Goal: Task Accomplishment & Management: Manage account settings

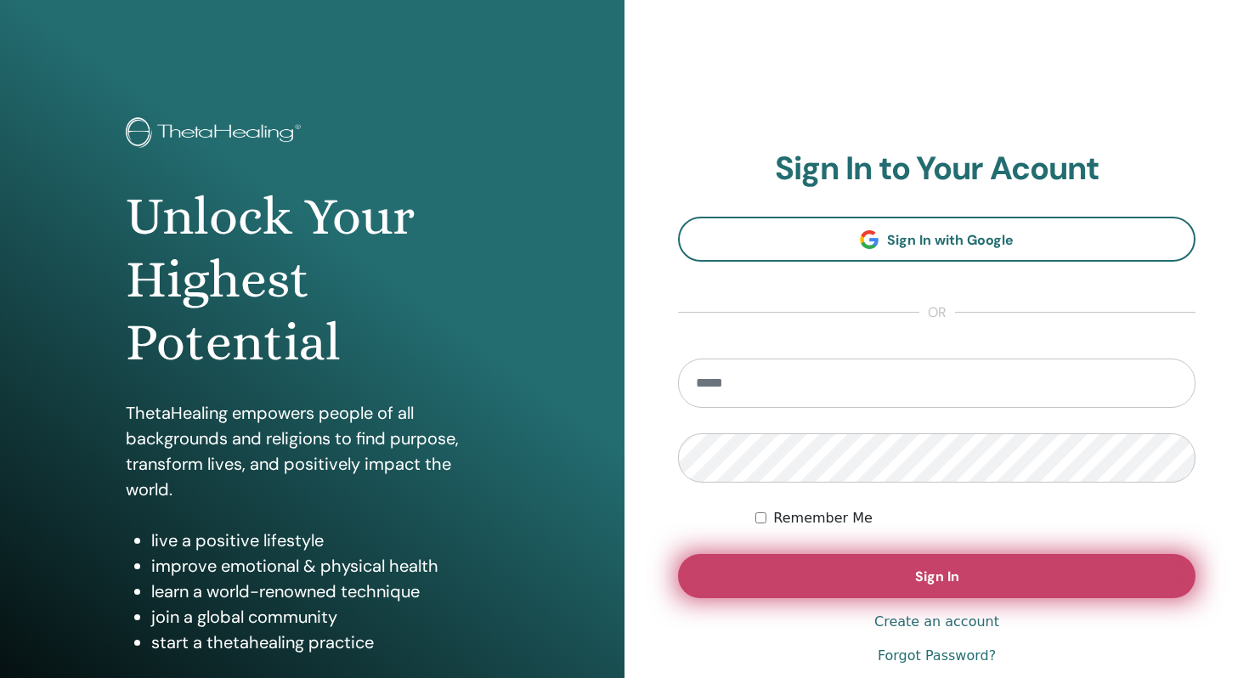
type input "**********"
click at [803, 578] on button "Sign In" at bounding box center [936, 576] width 517 height 44
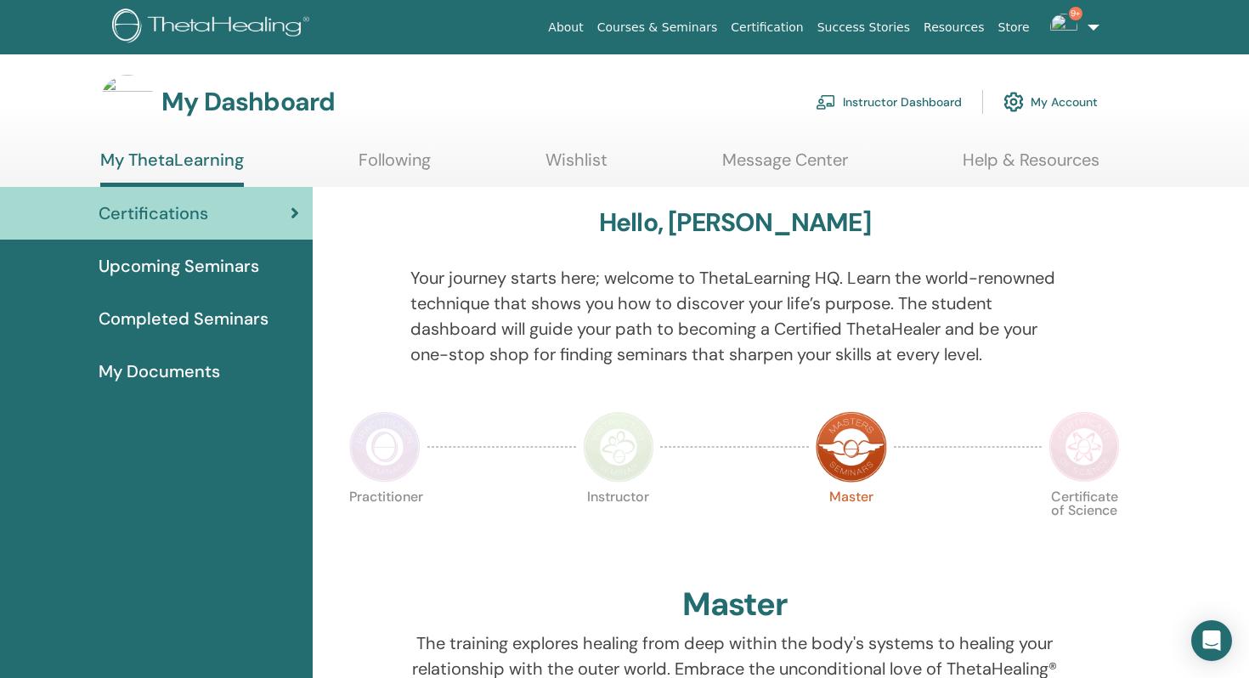
click at [910, 87] on link "Instructor Dashboard" at bounding box center [888, 101] width 146 height 37
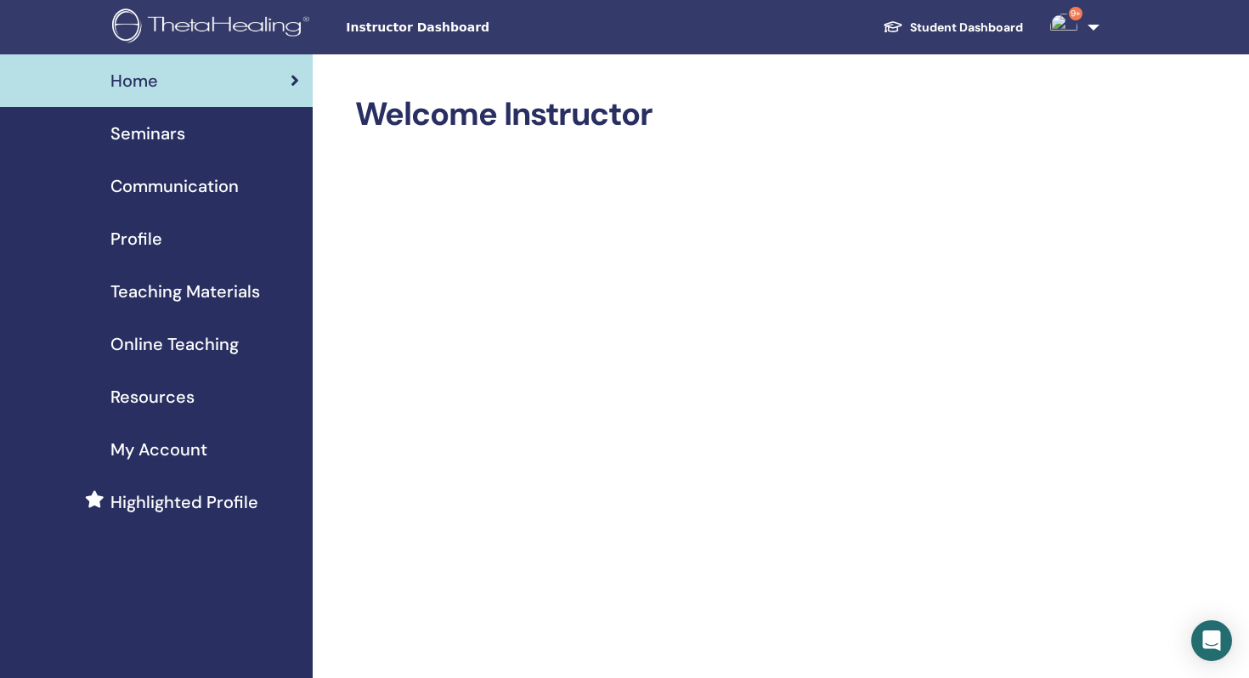
click at [162, 133] on span "Seminars" at bounding box center [147, 133] width 75 height 25
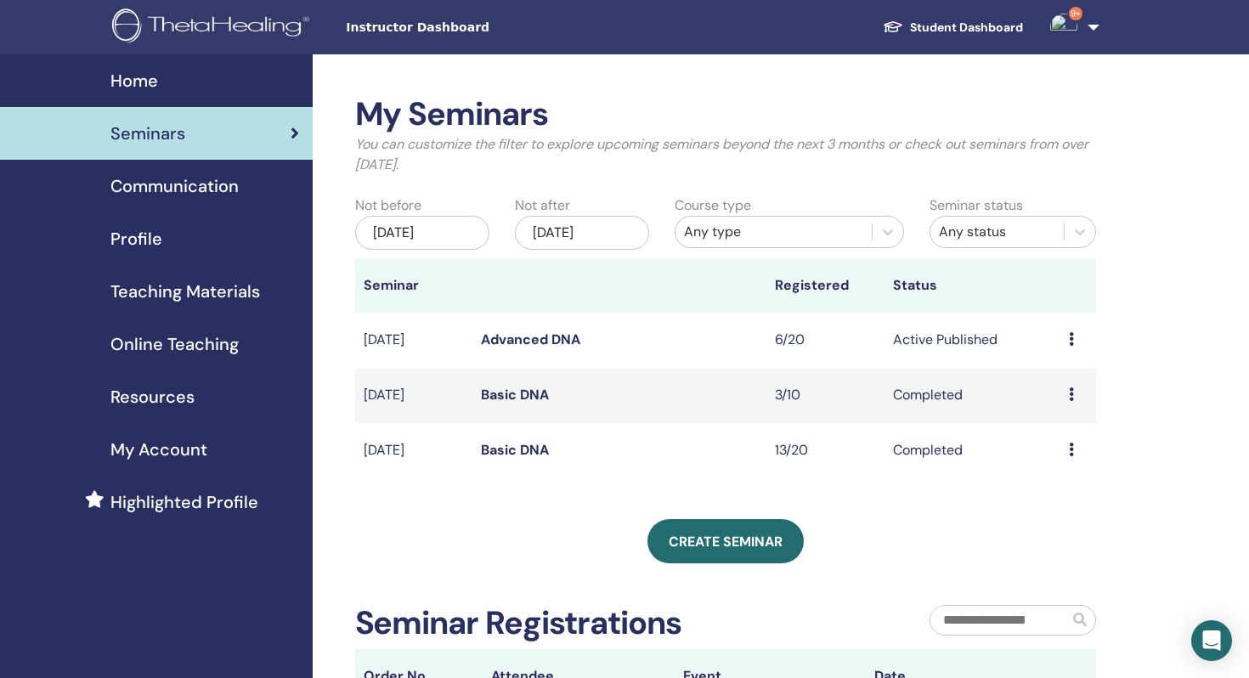
click at [1077, 334] on div "Preview Edit Attendees Cancel" at bounding box center [1078, 340] width 19 height 20
click at [988, 343] on td "Active Published" at bounding box center [972, 340] width 177 height 55
click at [1075, 340] on div "Preview Edit Attendees Cancel" at bounding box center [1078, 340] width 19 height 20
click at [1051, 400] on link "Attendees" at bounding box center [1065, 405] width 65 height 18
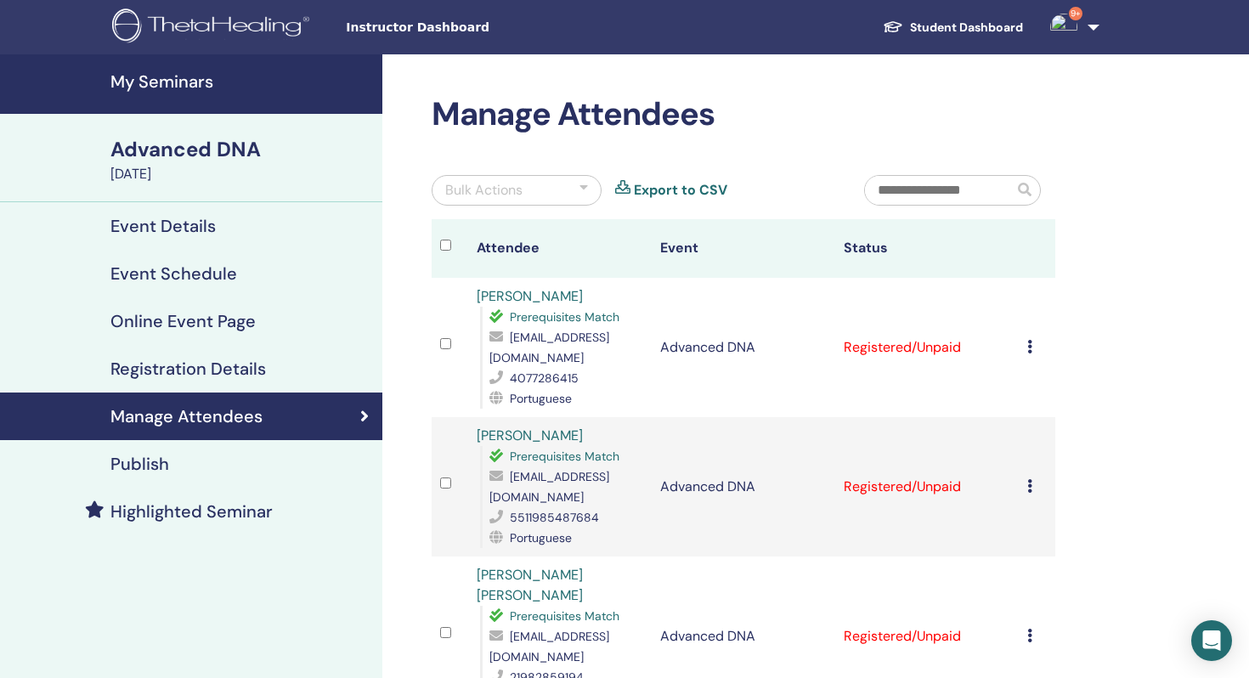
click at [166, 362] on h4 "Registration Details" at bounding box center [187, 368] width 155 height 20
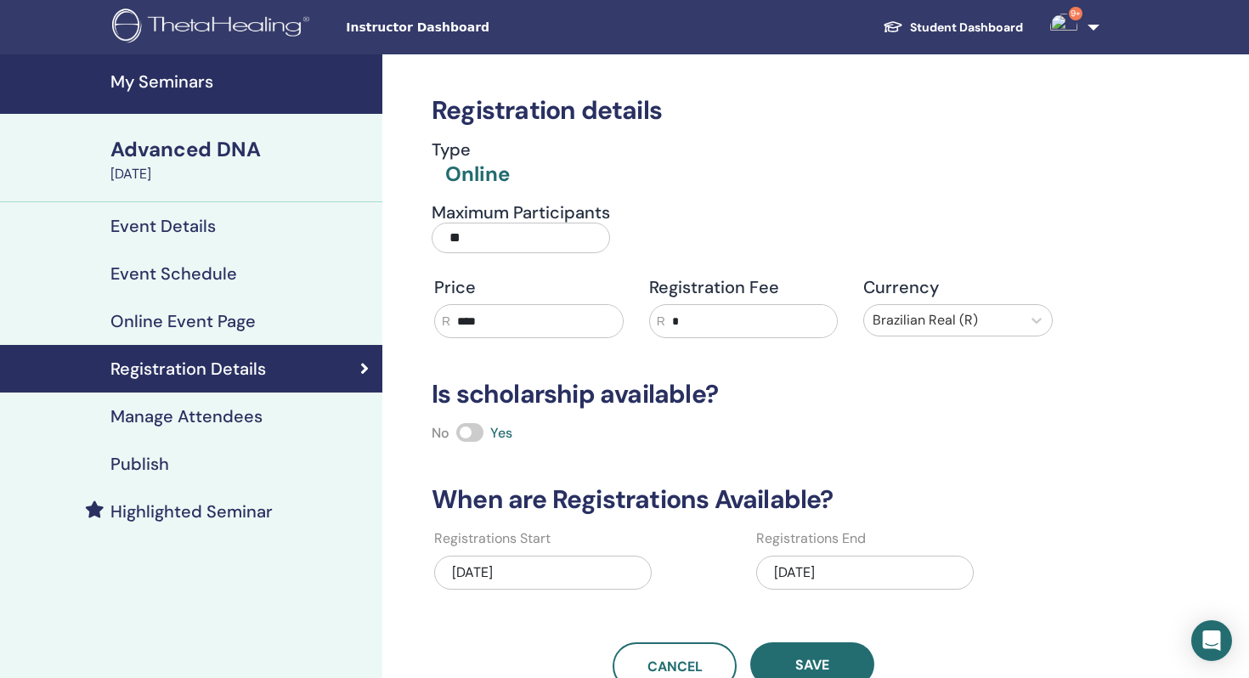
click at [232, 322] on h4 "Online Event Page" at bounding box center [182, 321] width 145 height 20
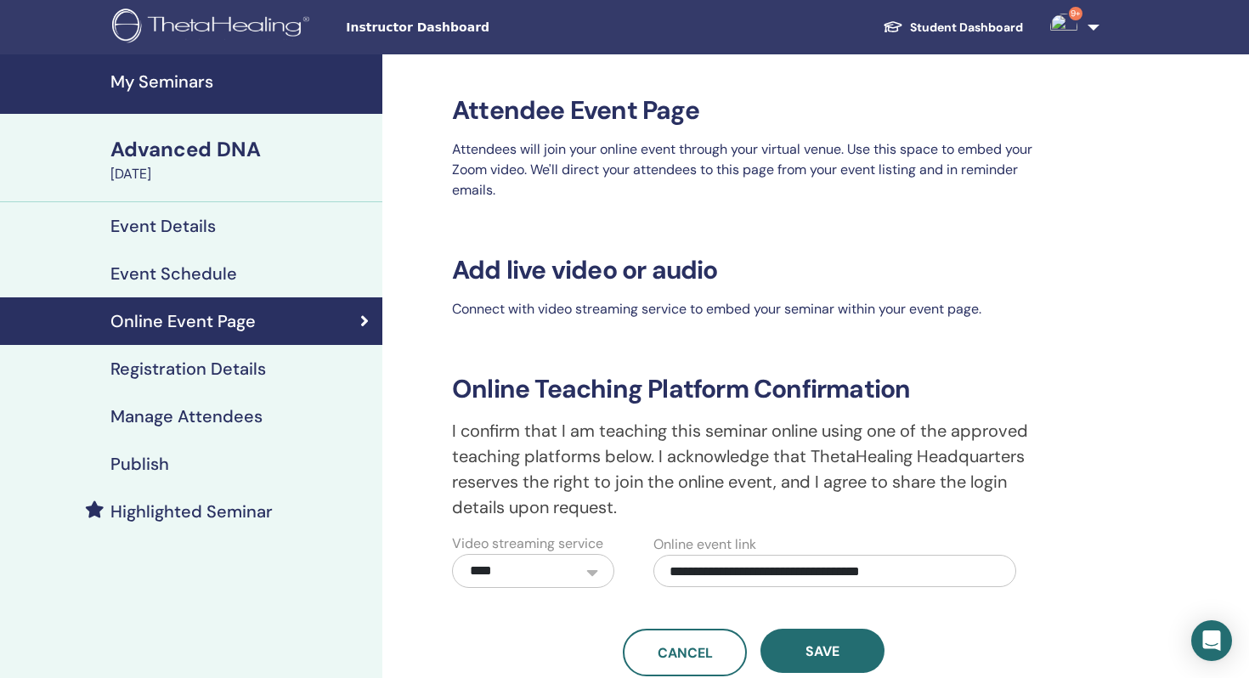
click at [138, 276] on h4 "Event Schedule" at bounding box center [173, 273] width 127 height 20
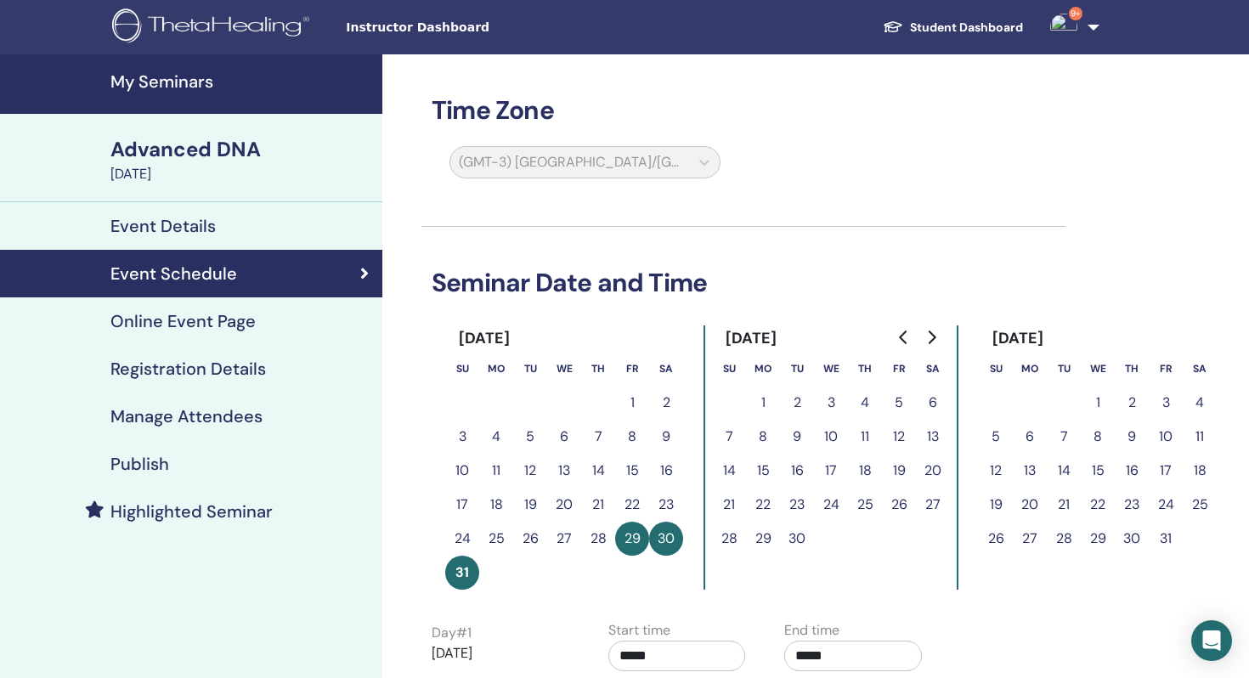
click at [155, 231] on h4 "Event Details" at bounding box center [162, 226] width 105 height 20
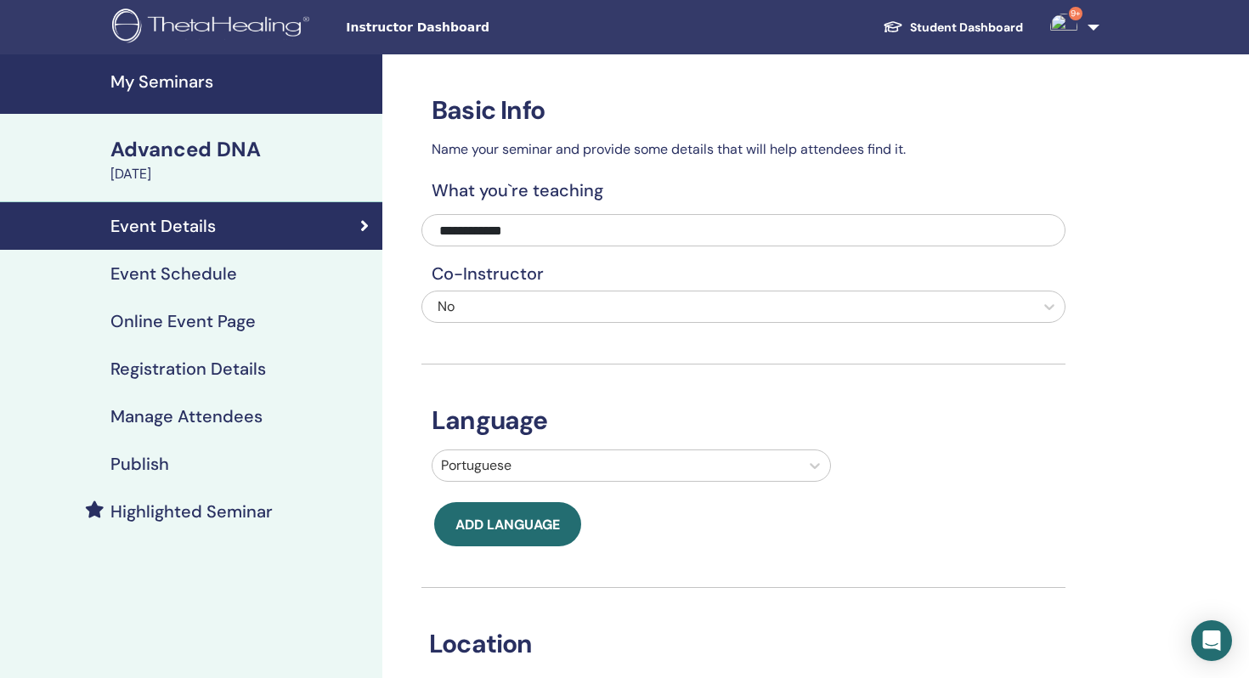
click at [148, 462] on h4 "Publish" at bounding box center [139, 464] width 59 height 20
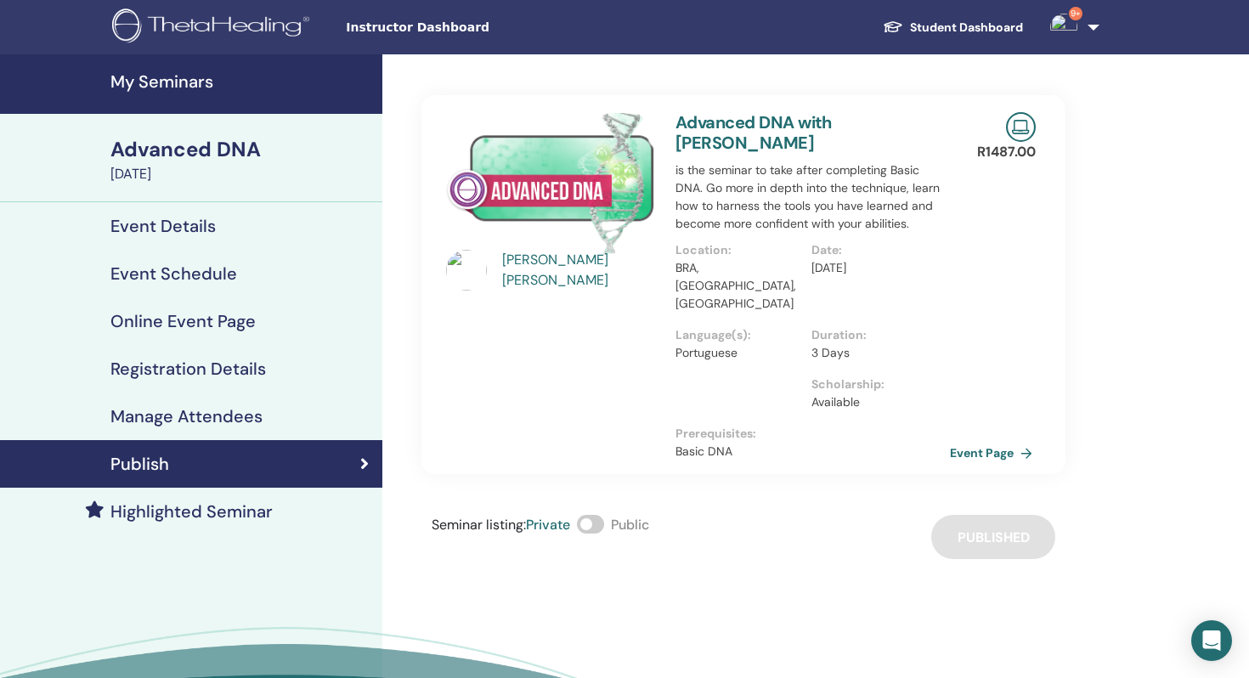
click at [985, 440] on link "Event Page" at bounding box center [994, 452] width 89 height 25
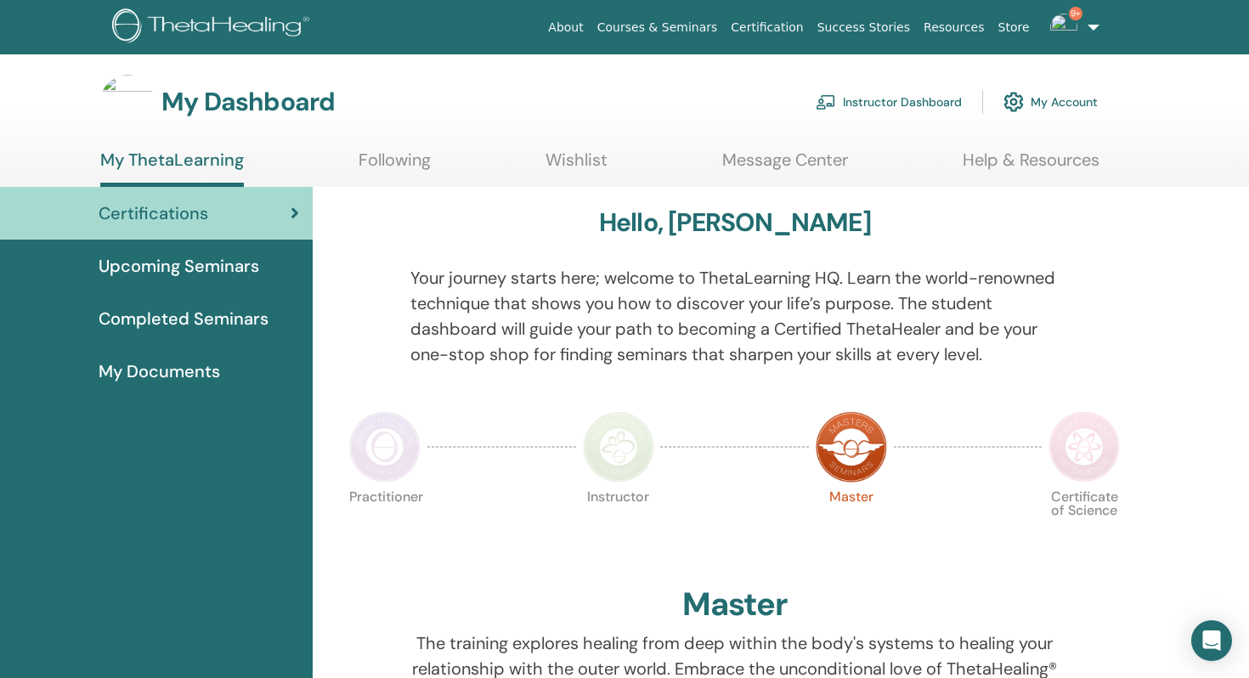
click at [864, 103] on link "Instructor Dashboard" at bounding box center [888, 101] width 146 height 37
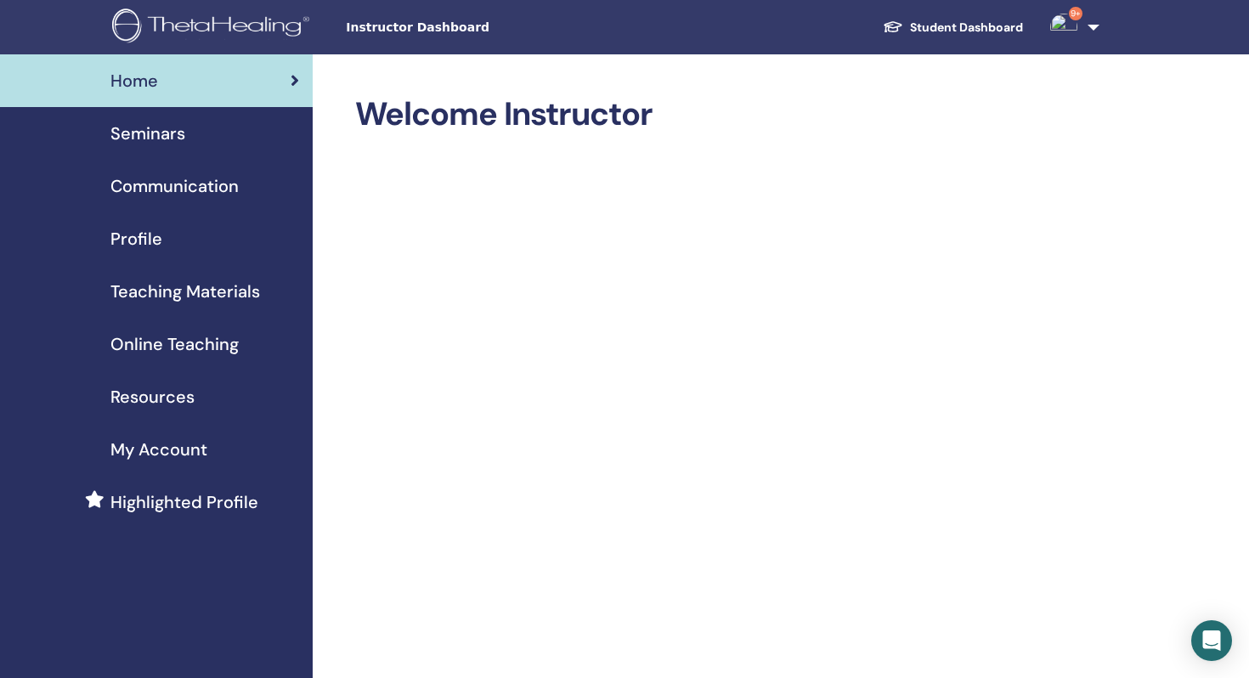
click at [156, 123] on span "Seminars" at bounding box center [147, 133] width 75 height 25
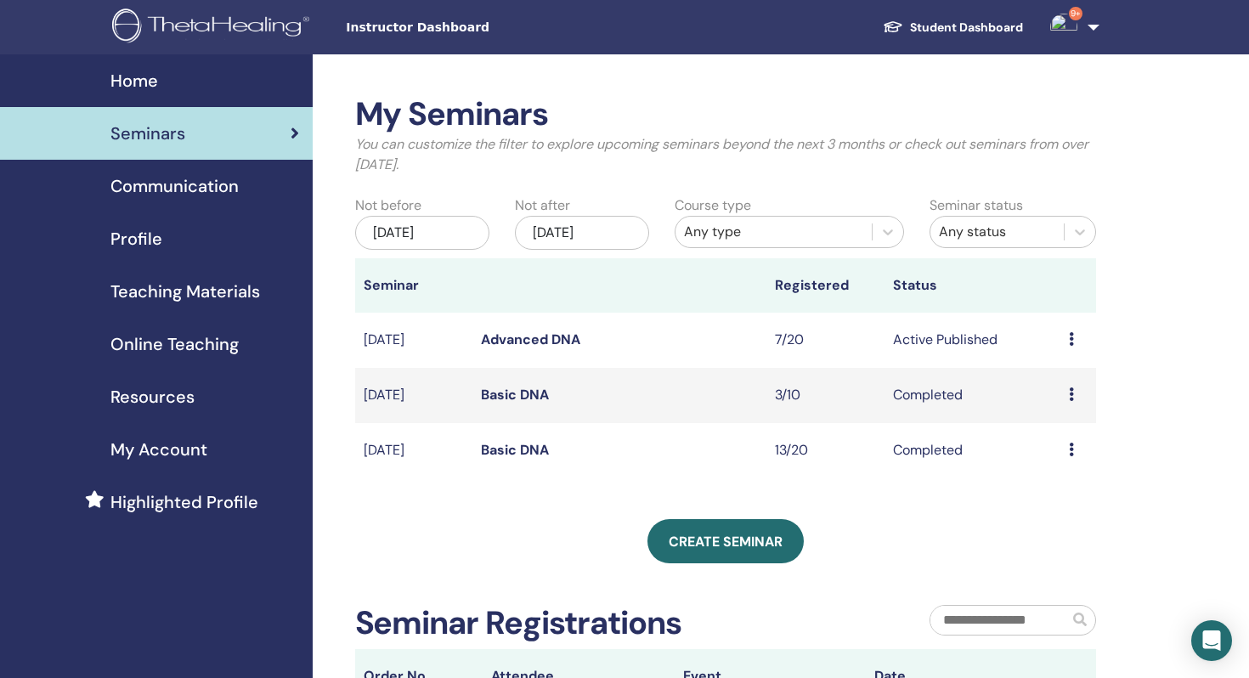
click at [1071, 331] on div "Preview Edit Attendees Cancel" at bounding box center [1078, 340] width 19 height 20
click at [1057, 392] on link "Attendees" at bounding box center [1062, 396] width 65 height 18
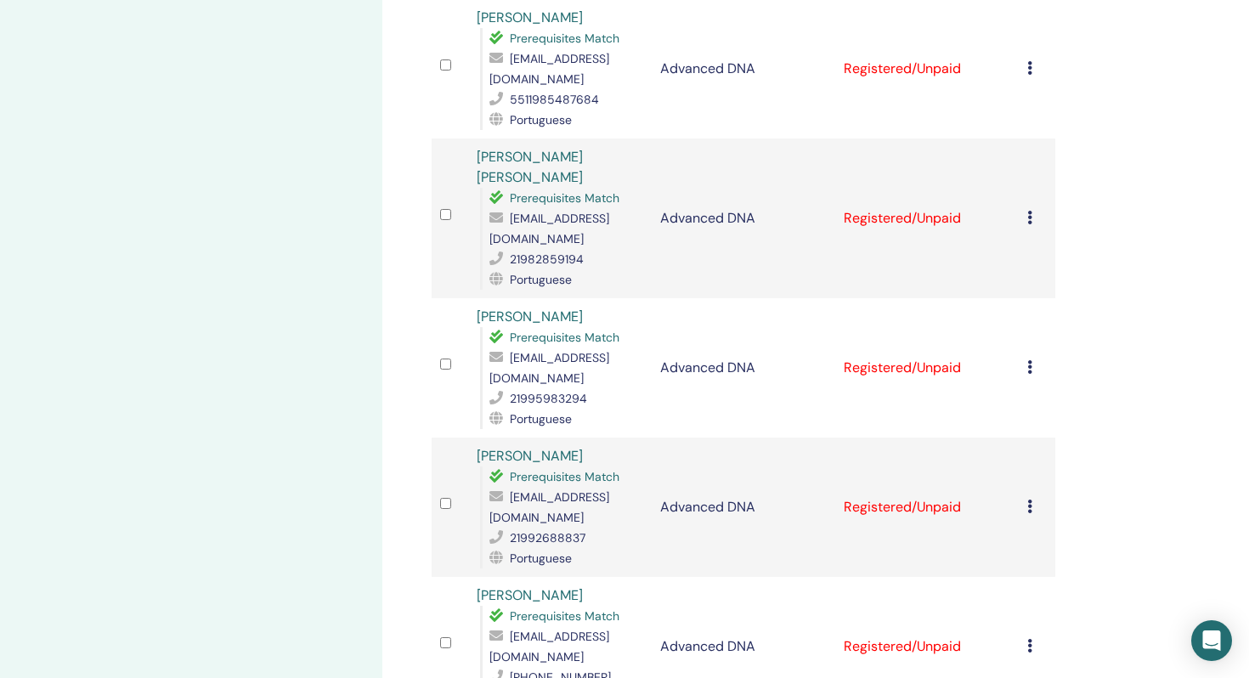
scroll to position [600, 0]
